Goal: Transaction & Acquisition: Purchase product/service

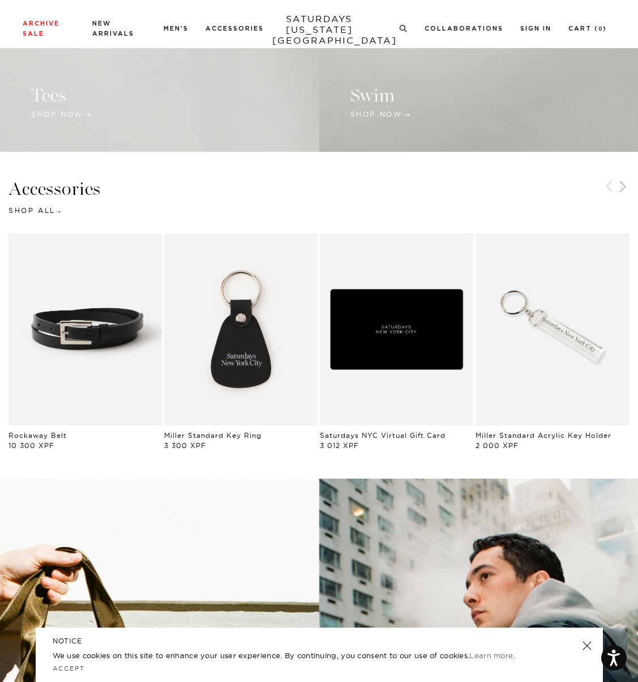
scroll to position [1259, 0]
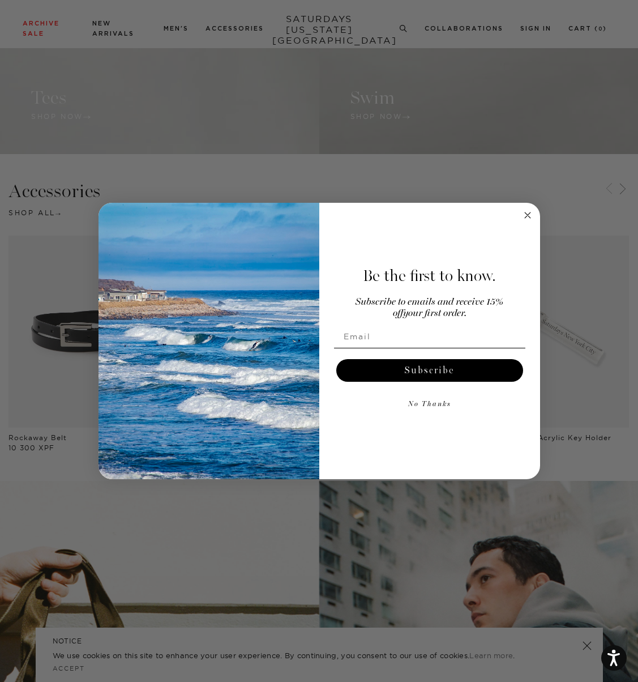
click at [525, 213] on icon "Close dialog" at bounding box center [528, 215] width 6 height 6
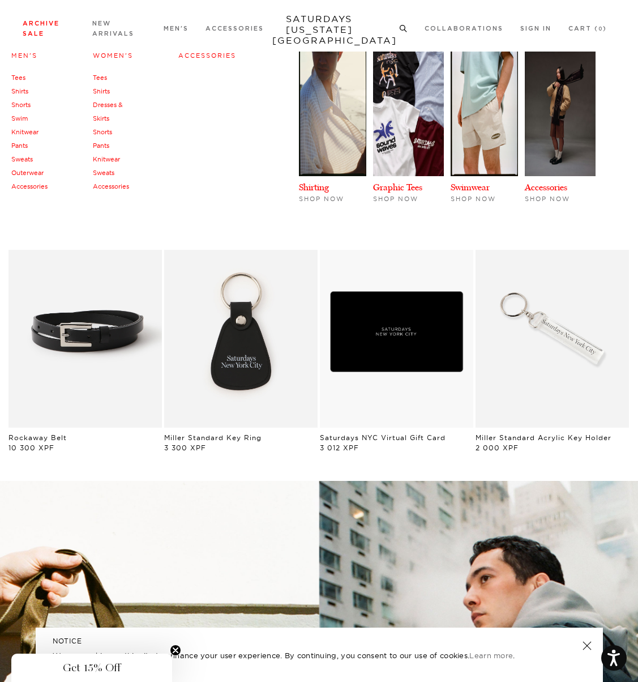
click at [40, 27] on li "Archive Sale Men's Tees Shirts Shorts Swim Knitwear Pants Sweats Outerwear" at bounding box center [49, 28] width 53 height 20
click at [32, 22] on link "Archive Sale" at bounding box center [41, 28] width 37 height 16
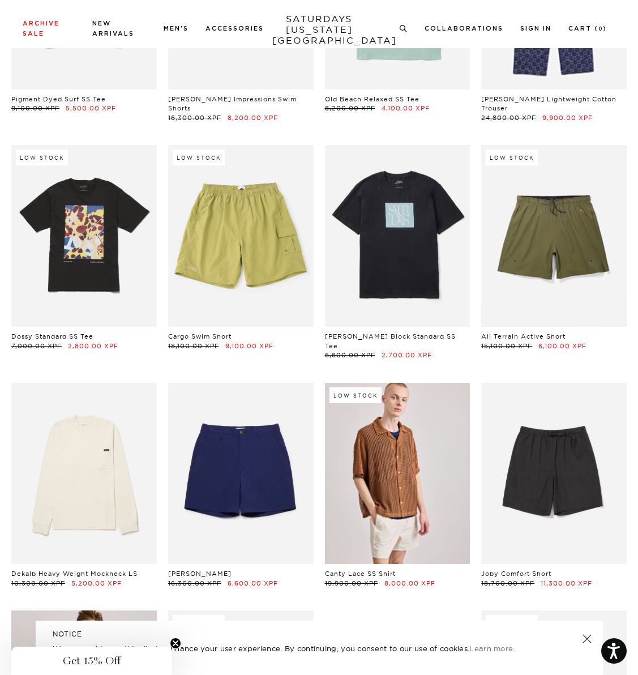
scroll to position [2553, 0]
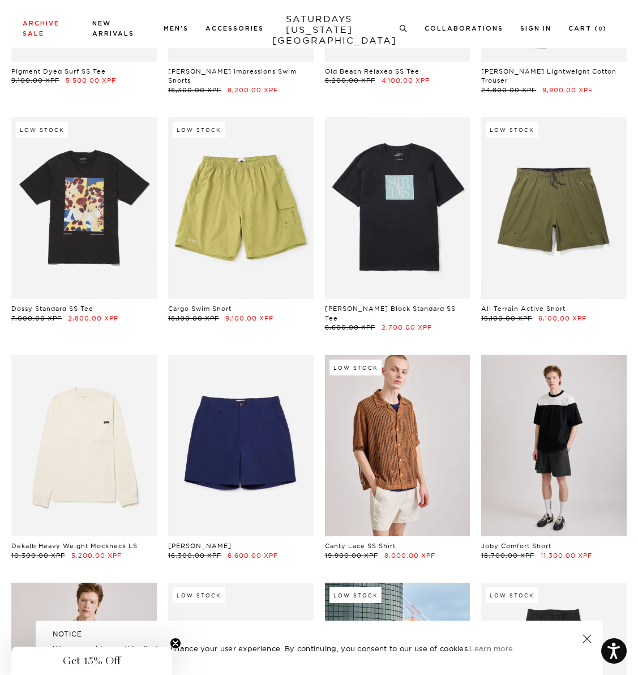
click at [570, 426] on link at bounding box center [553, 446] width 145 height 182
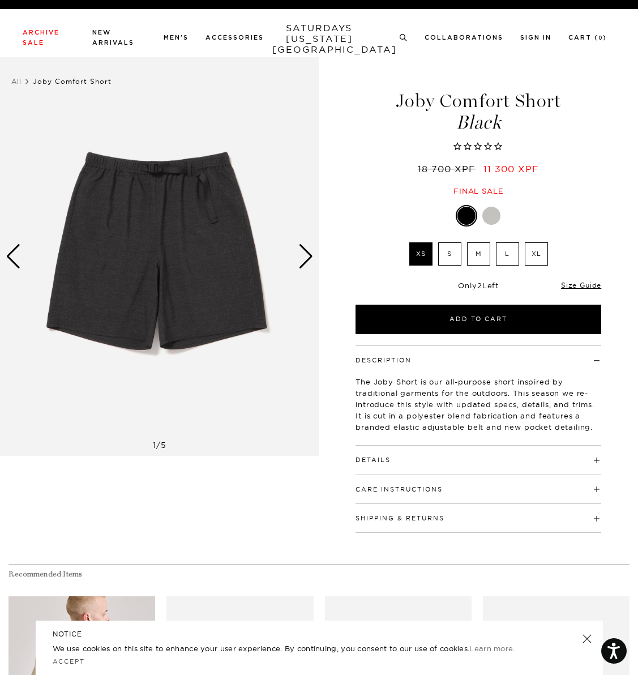
click at [305, 260] on div "Next slide" at bounding box center [305, 256] width 15 height 25
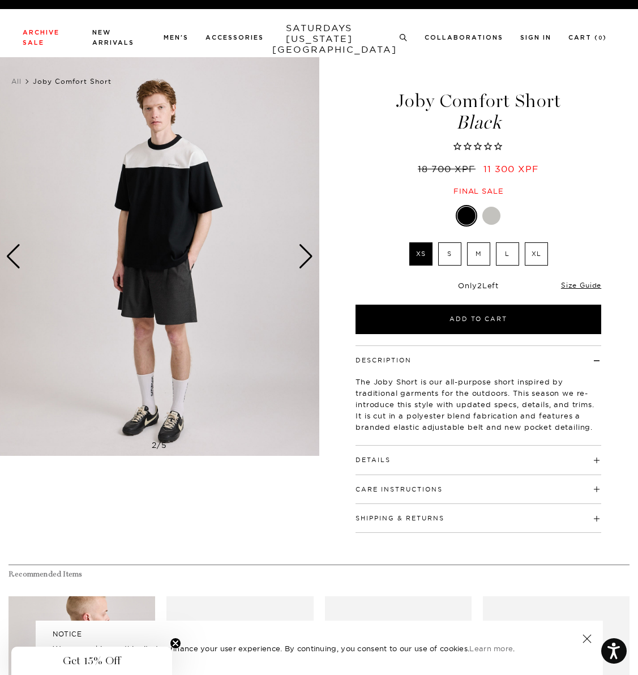
click at [305, 260] on div "Next slide" at bounding box center [305, 256] width 15 height 25
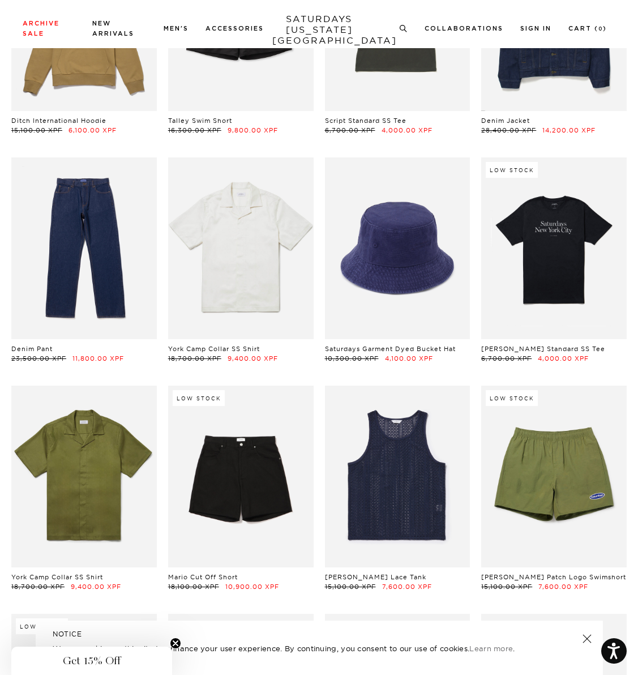
scroll to position [3923, 0]
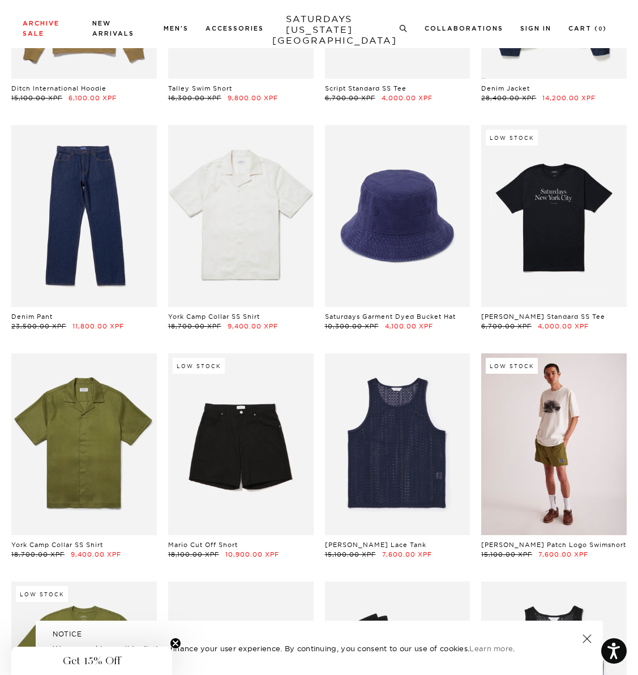
click at [593, 453] on link at bounding box center [553, 444] width 145 height 182
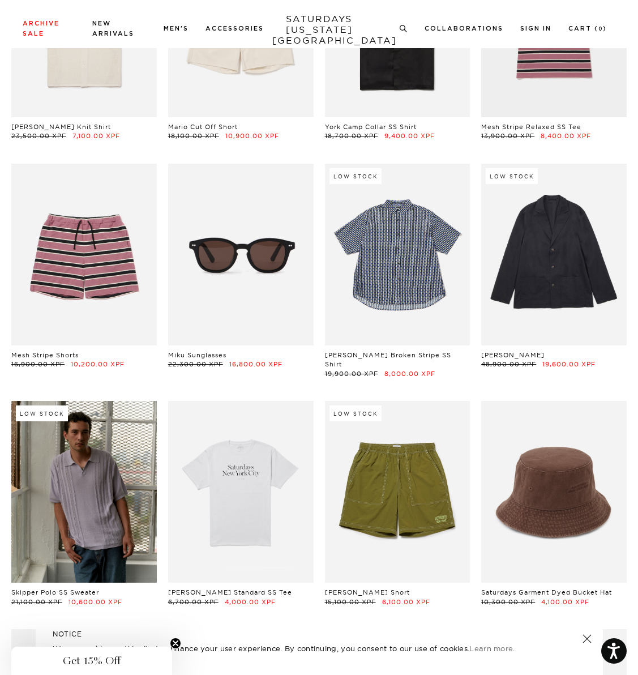
scroll to position [4799, 0]
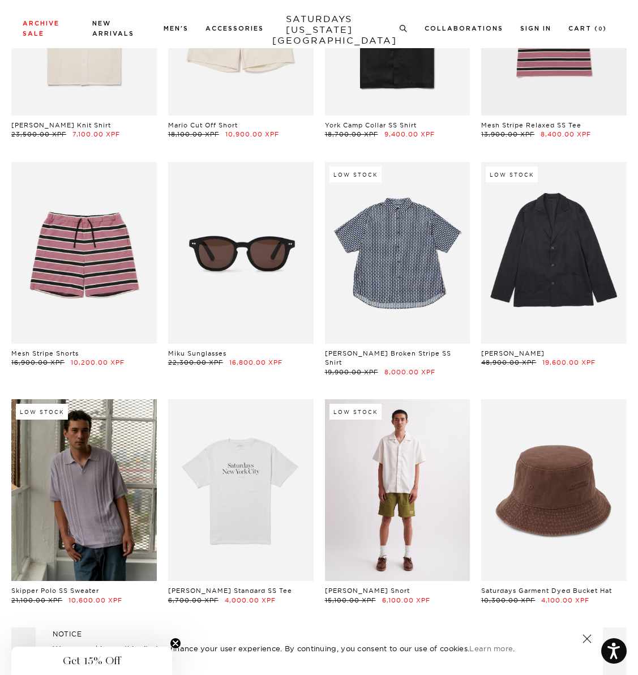
click at [451, 482] on link at bounding box center [397, 490] width 145 height 182
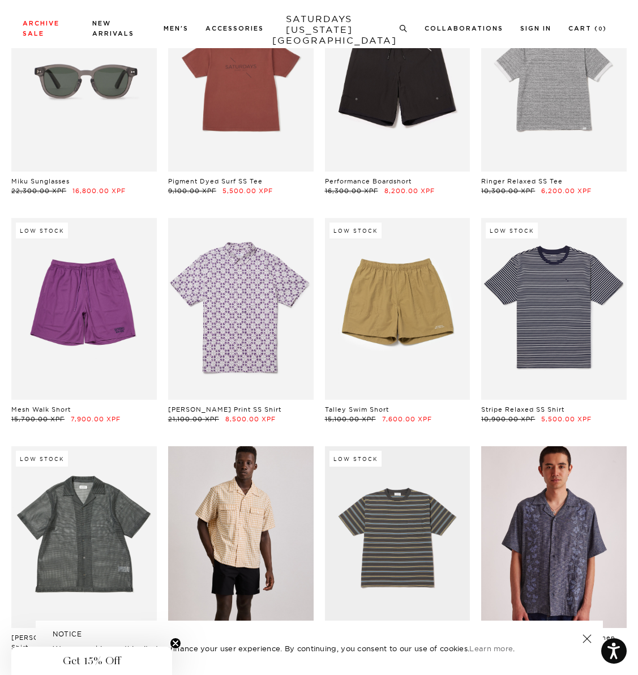
scroll to position [6815, 0]
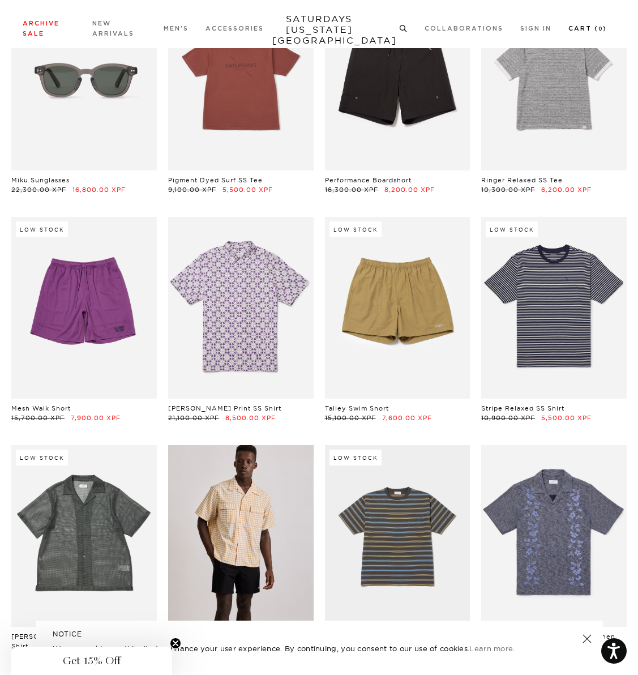
click at [587, 28] on link "Cart ( 0 )" at bounding box center [587, 28] width 38 height 6
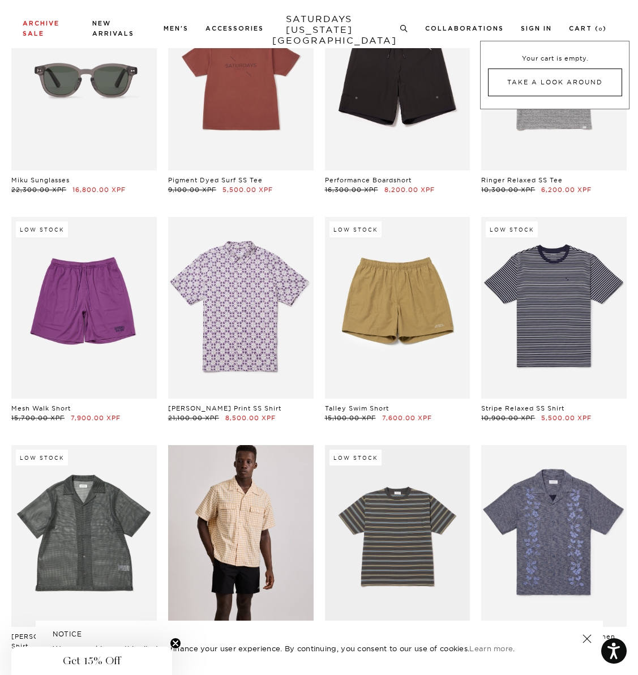
click at [572, 78] on link "Take A Look Around" at bounding box center [555, 82] width 134 height 28
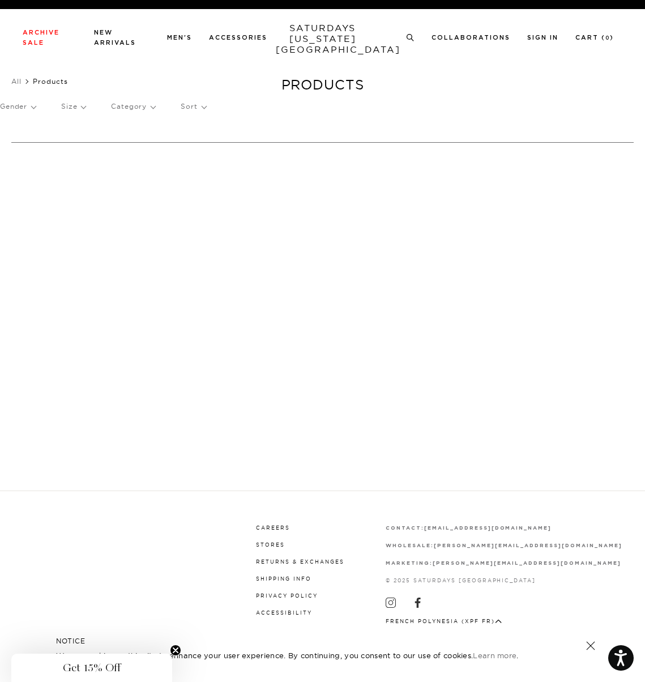
click at [311, 575] on link "Shipping Info" at bounding box center [283, 578] width 55 height 6
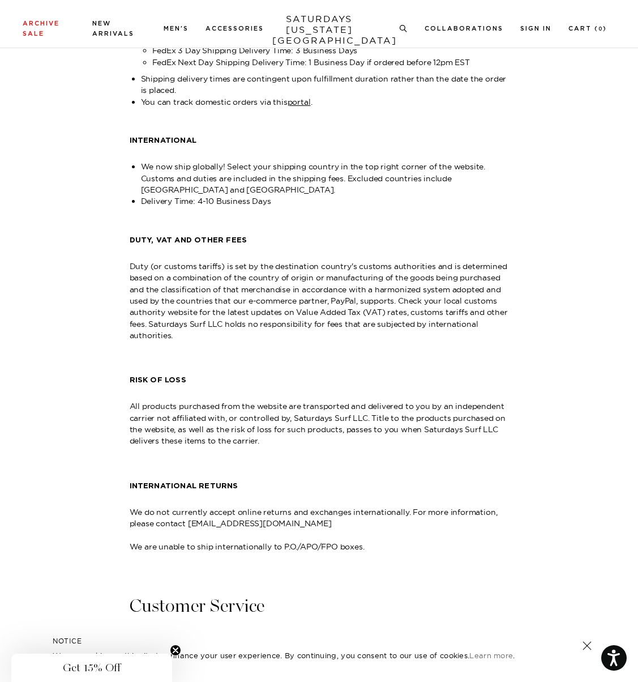
scroll to position [498, 0]
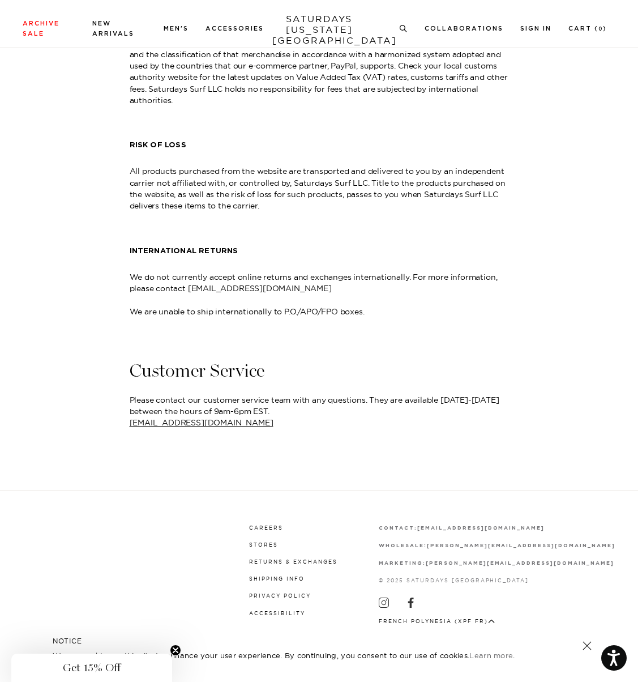
click at [494, 619] on icon "button" at bounding box center [491, 620] width 6 height 3
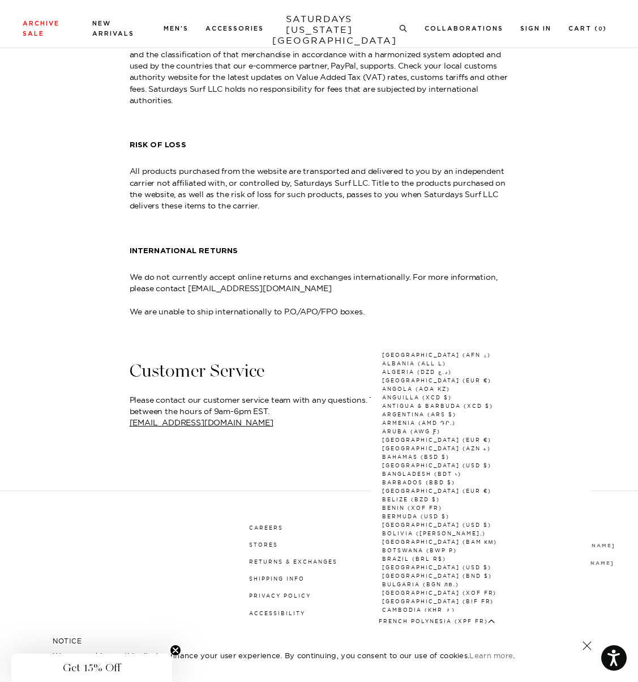
click at [494, 619] on icon "button" at bounding box center [491, 620] width 6 height 3
